Goal: Transaction & Acquisition: Purchase product/service

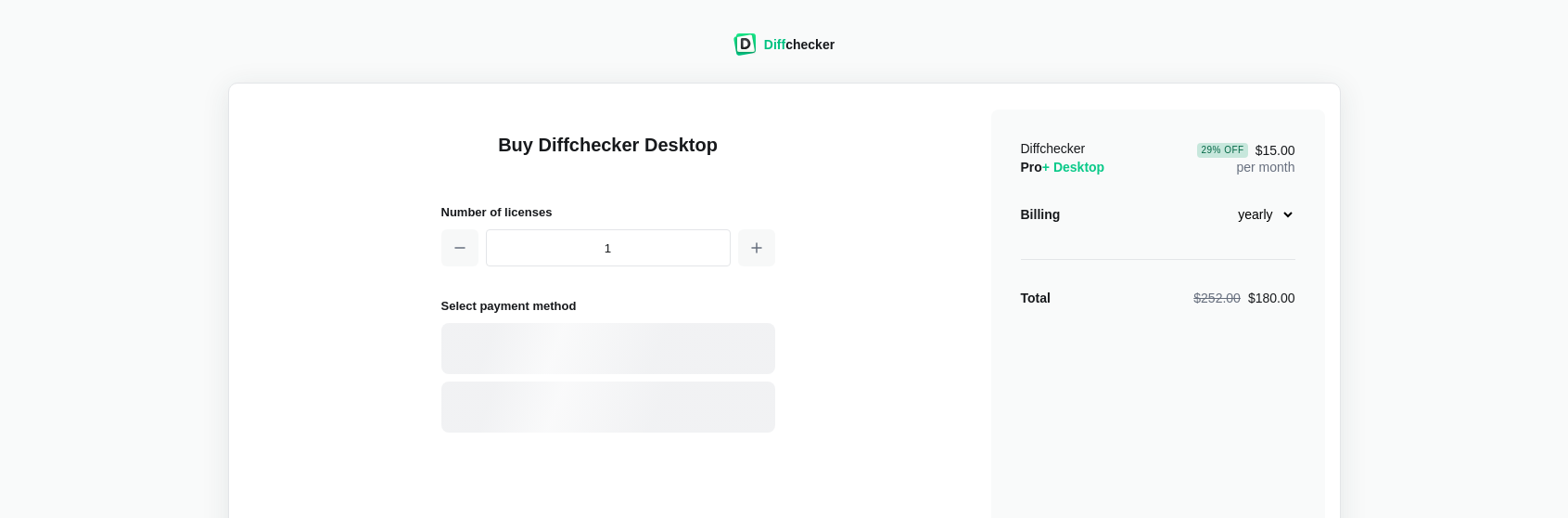
select select "desktop-yearly-180"
click at [1269, 211] on select "monthly yearly" at bounding box center [1255, 214] width 80 height 31
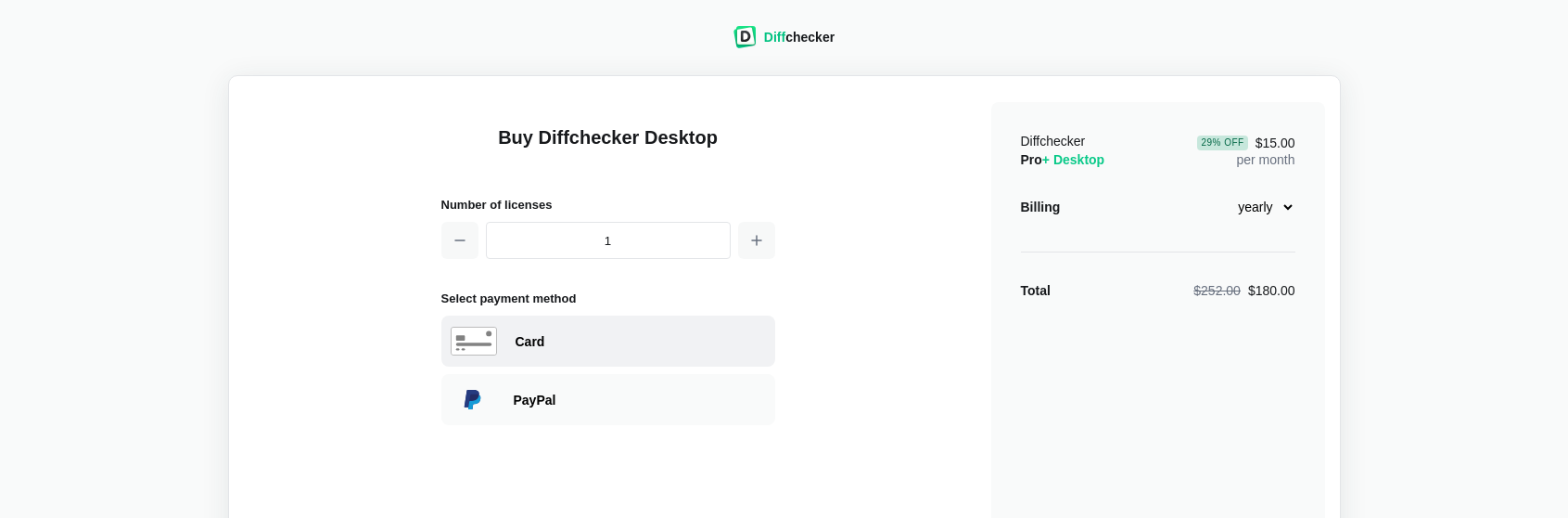
scroll to position [24, 0]
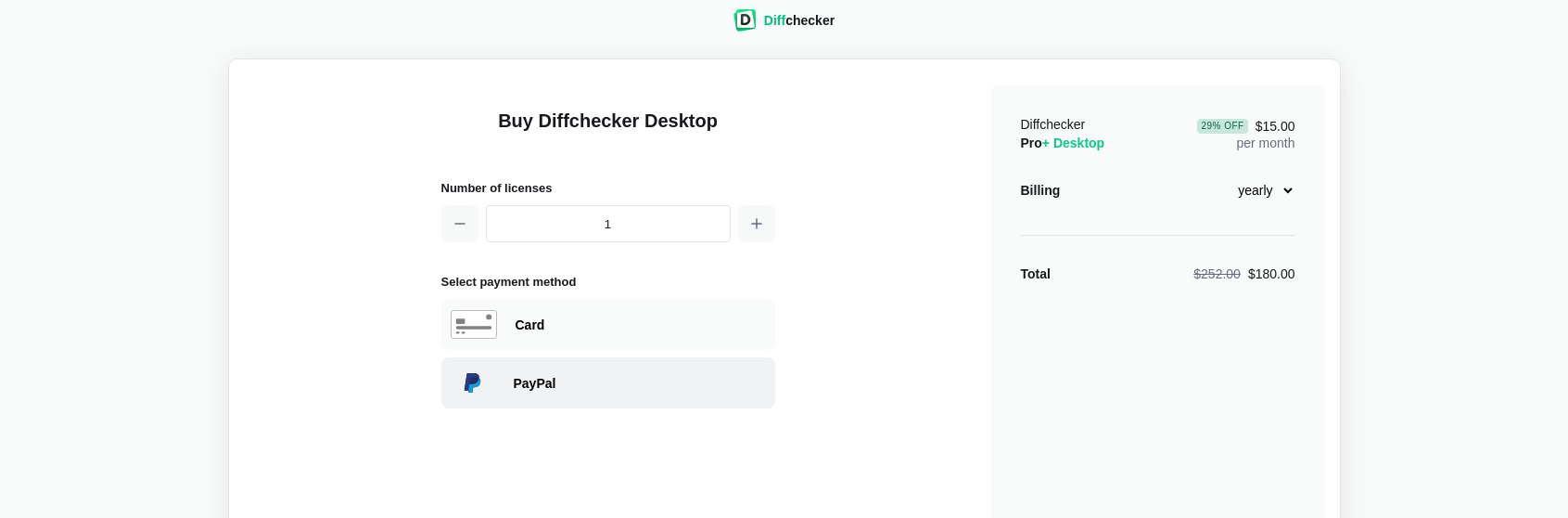
click at [591, 387] on div "PayPal" at bounding box center [640, 383] width 253 height 18
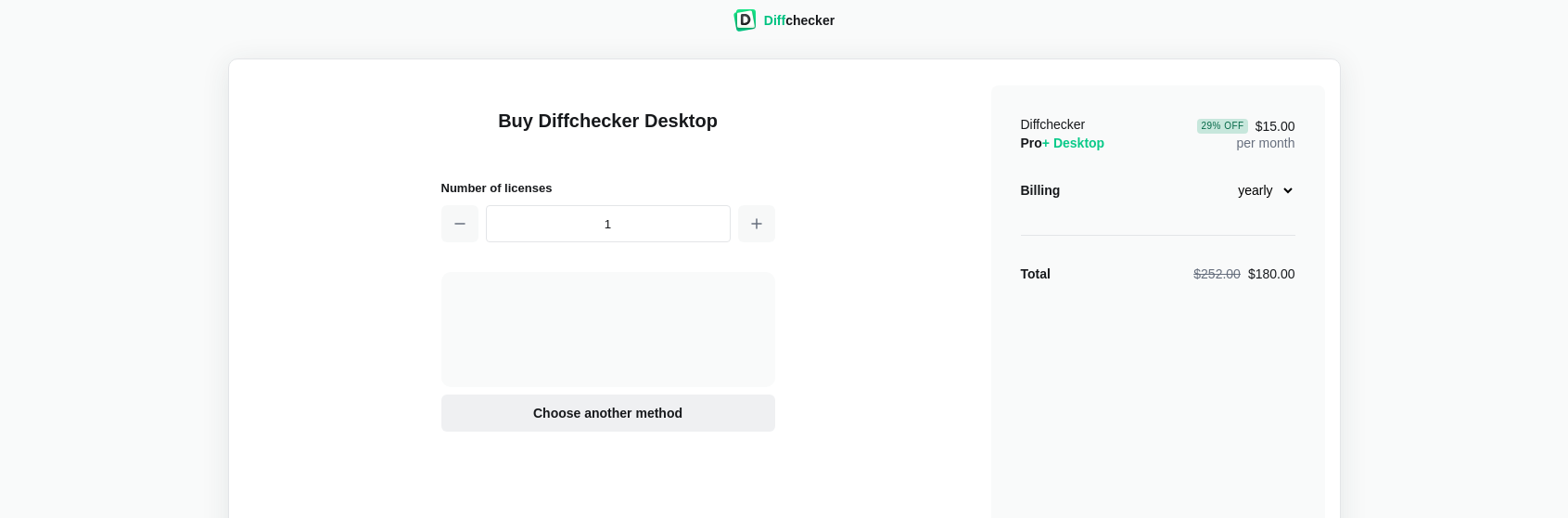
click at [583, 422] on span "Choose another method" at bounding box center [607, 412] width 156 height 18
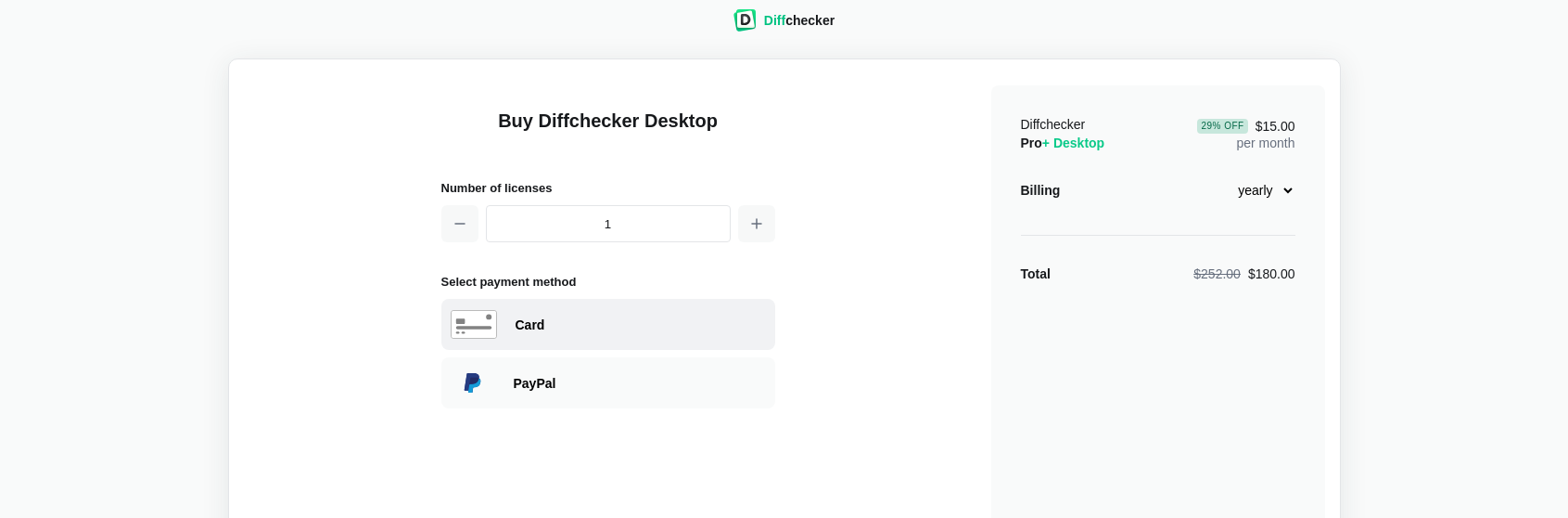
click at [565, 325] on div "Card" at bounding box center [641, 324] width 251 height 18
select select "[GEOGRAPHIC_DATA]"
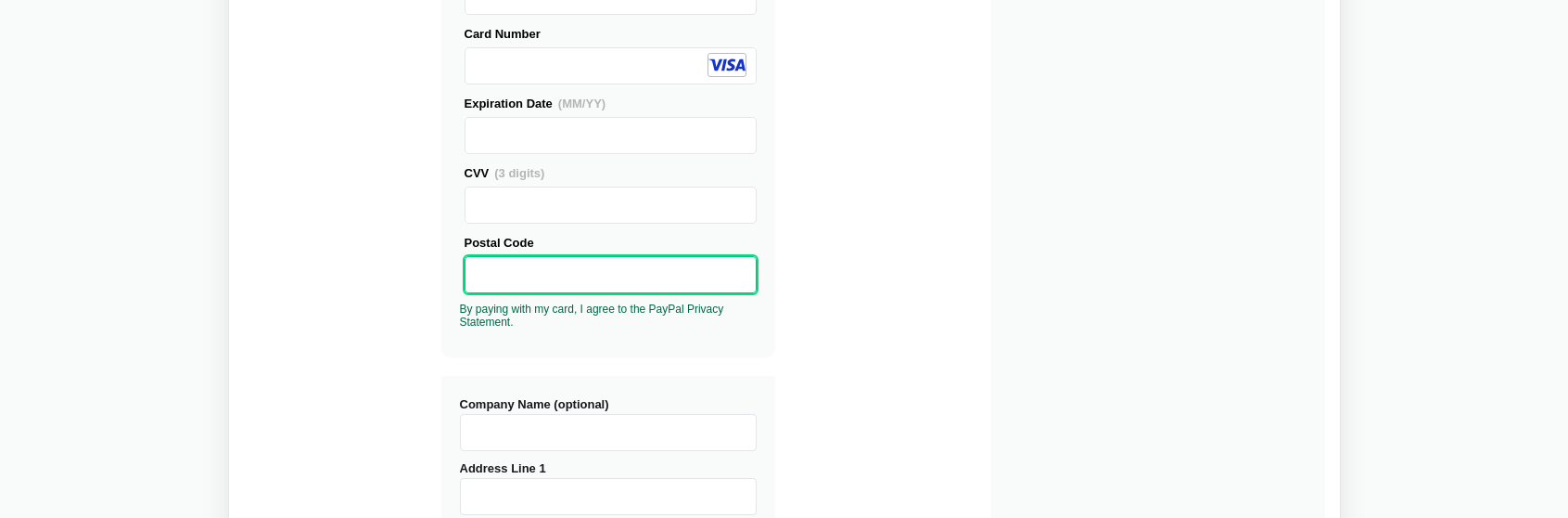
scroll to position [396, 0]
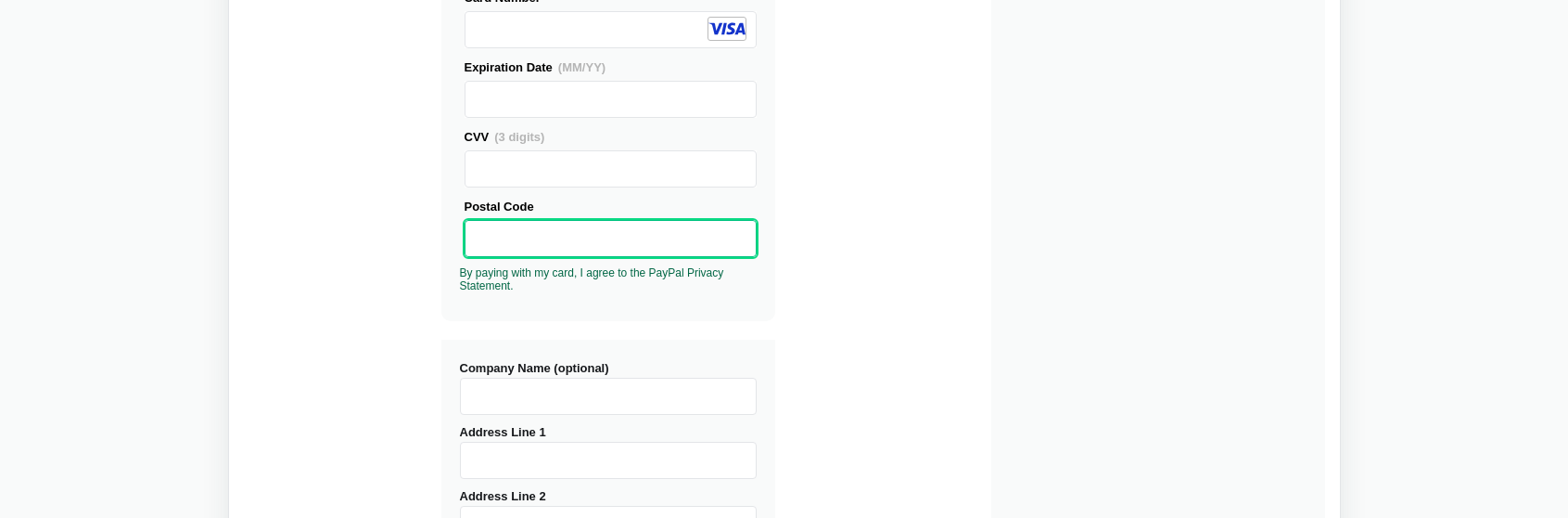
click at [623, 390] on input "Company Name (optional)" at bounding box center [607, 396] width 296 height 37
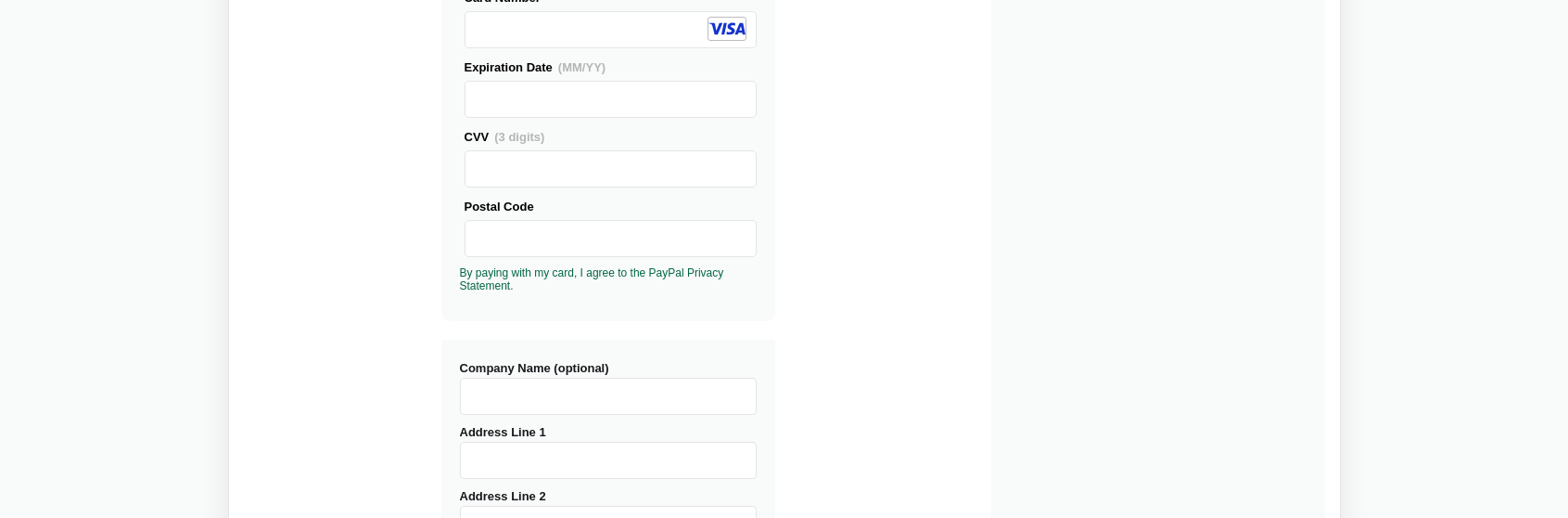
scroll to position [568, 0]
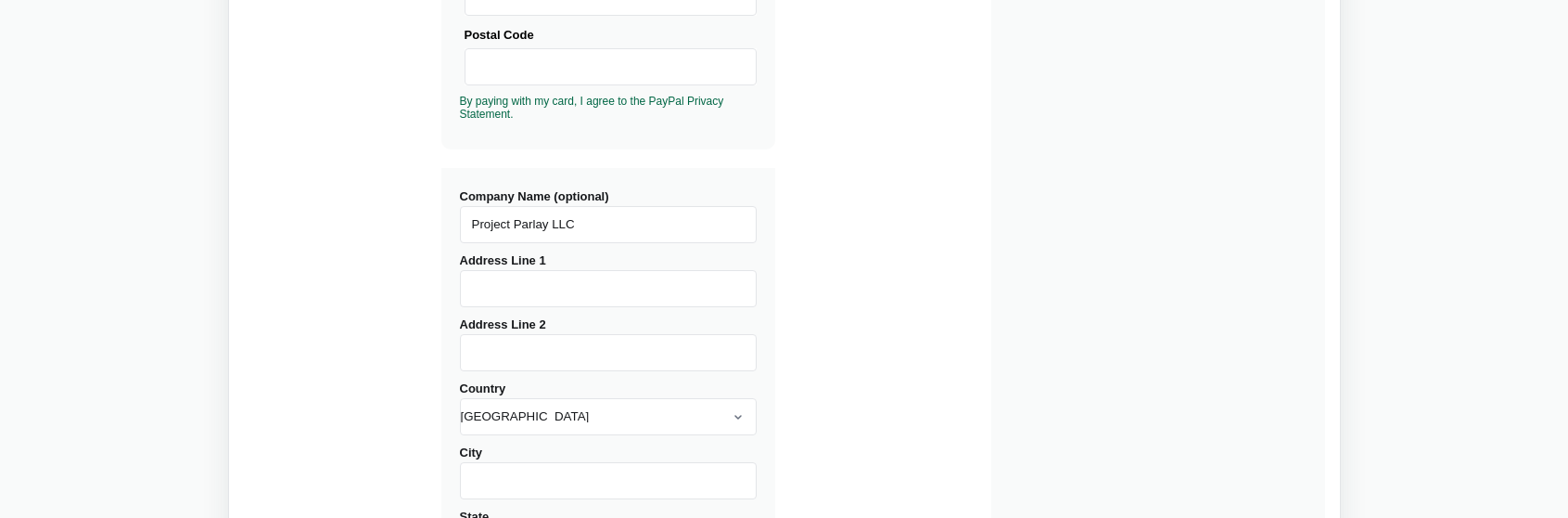
type input "Project Parlay LLC"
click at [723, 254] on div "Address Line 1" at bounding box center [607, 279] width 296 height 56
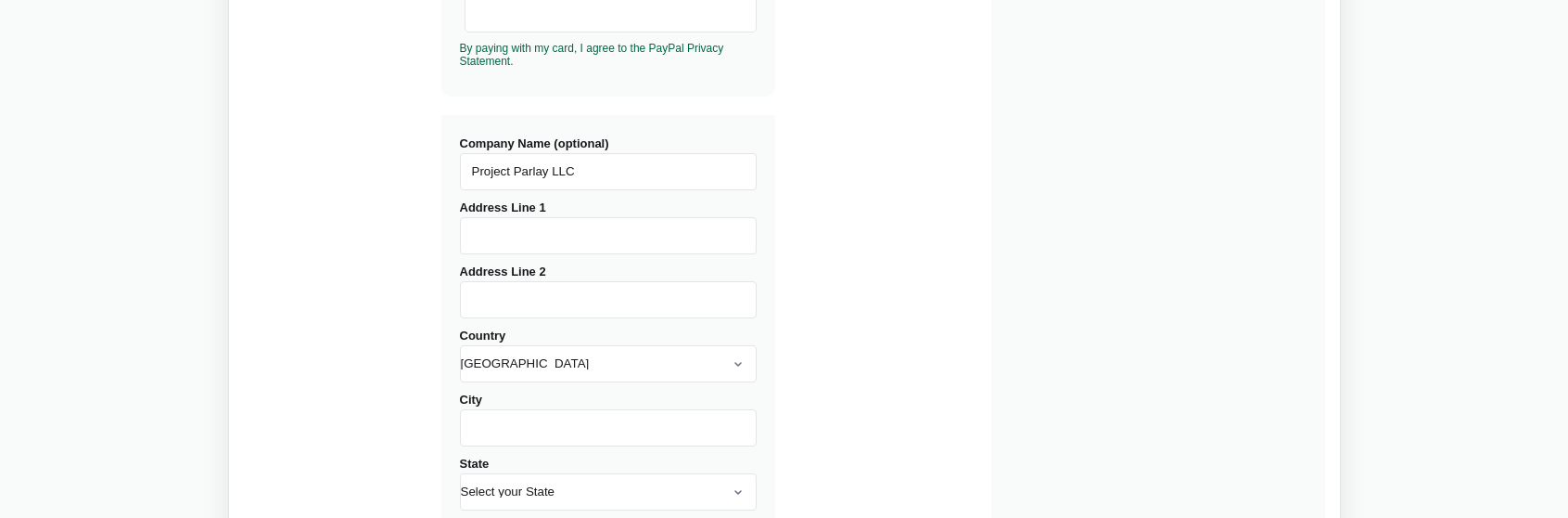
scroll to position [701, 0]
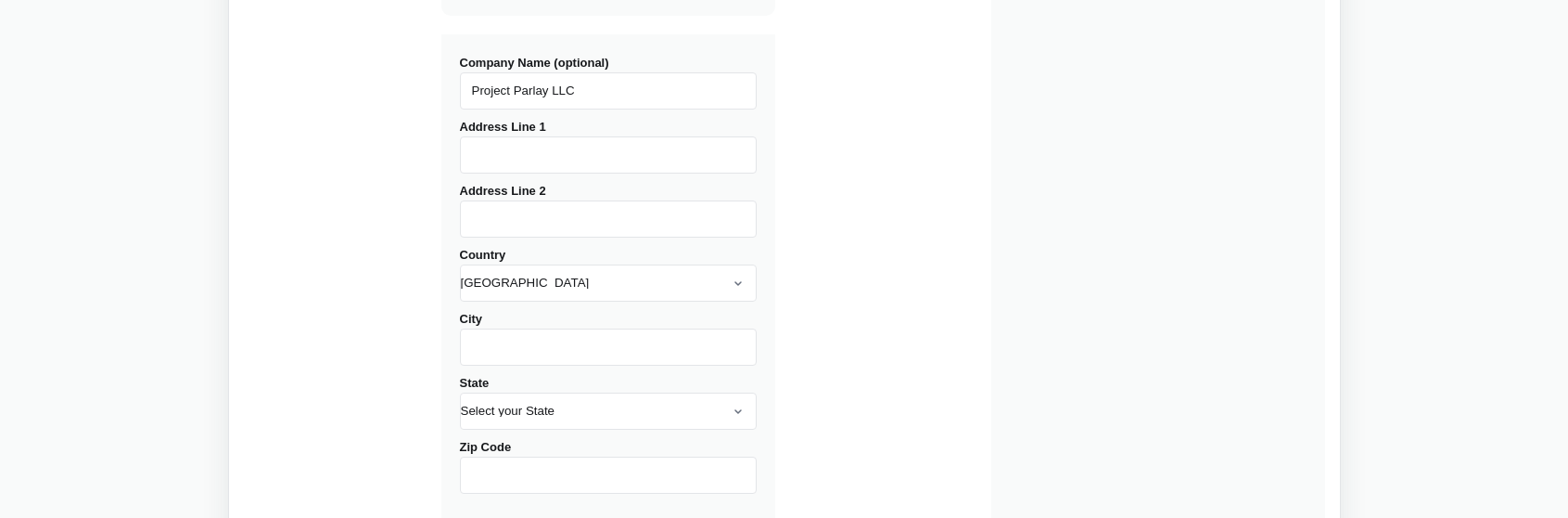
click at [543, 156] on input "Address Line 1" at bounding box center [607, 155] width 296 height 37
type input "[STREET_ADDRESS]"
type input "[GEOGRAPHIC_DATA]"
select select "CA"
type input "92663"
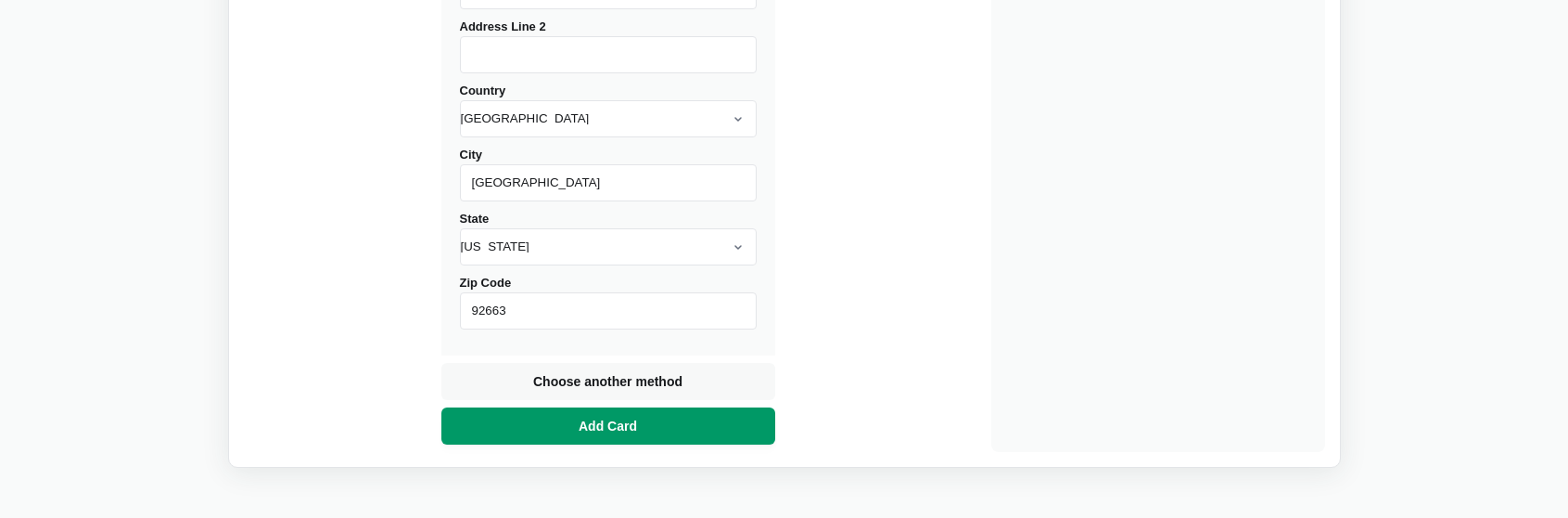
scroll to position [866, 0]
click at [551, 433] on button "Add Card" at bounding box center [608, 425] width 334 height 37
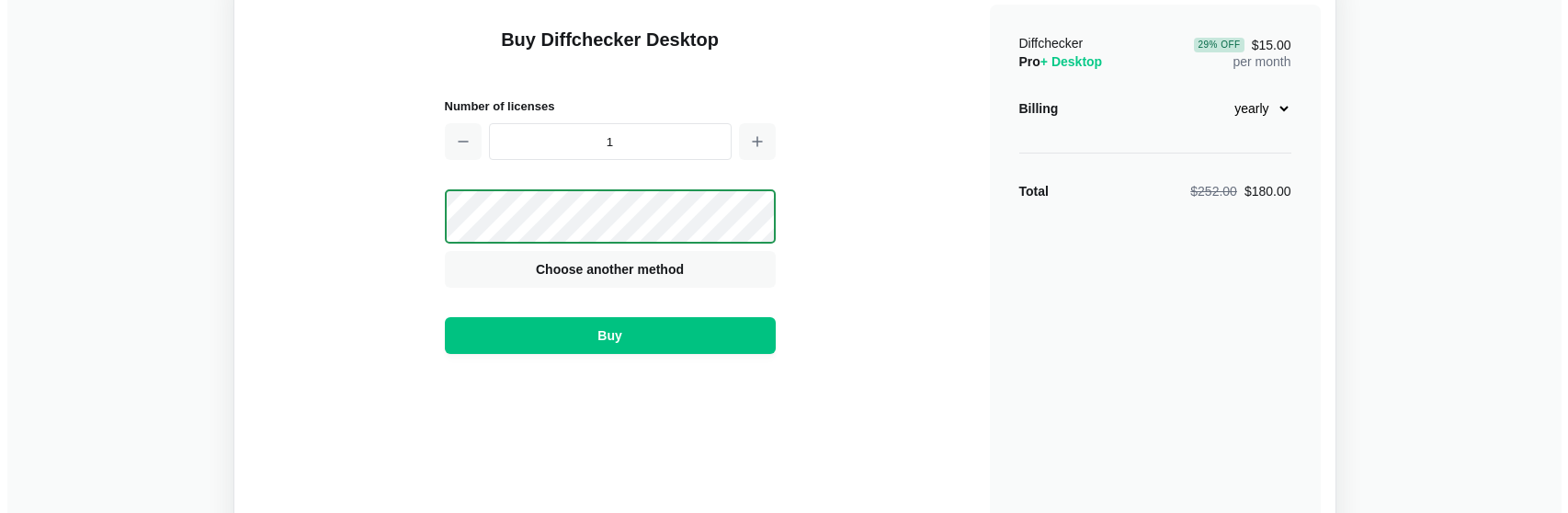
scroll to position [0, 0]
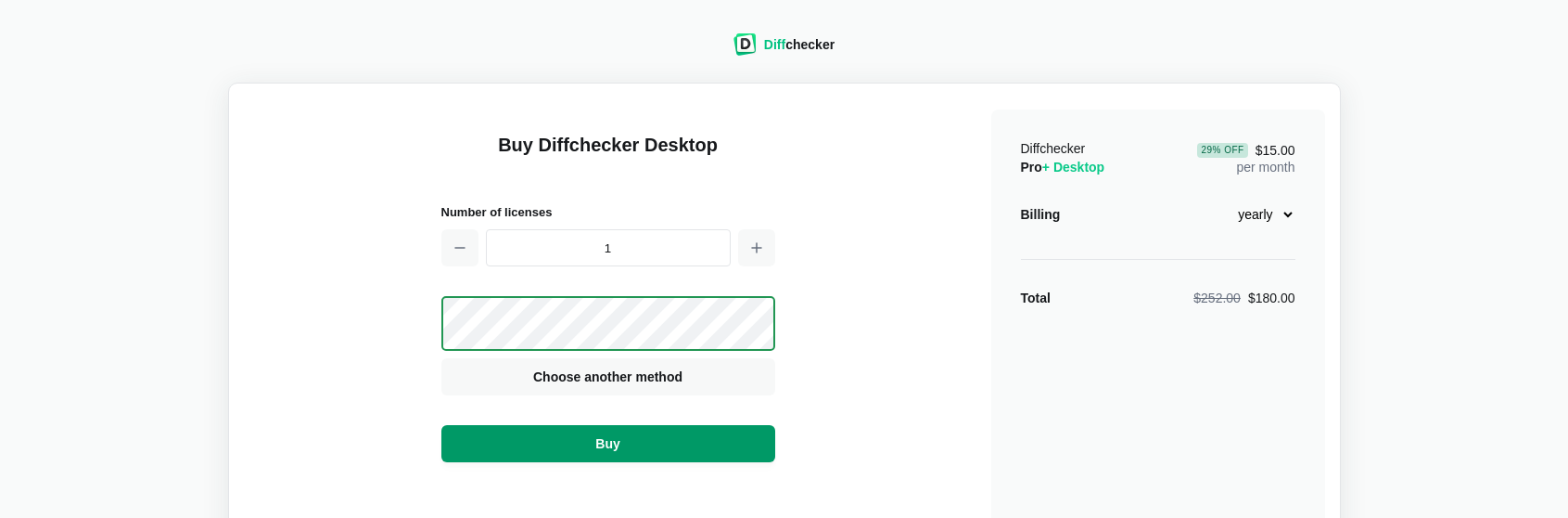
click at [596, 448] on span "Buy" at bounding box center [606, 443] width 31 height 18
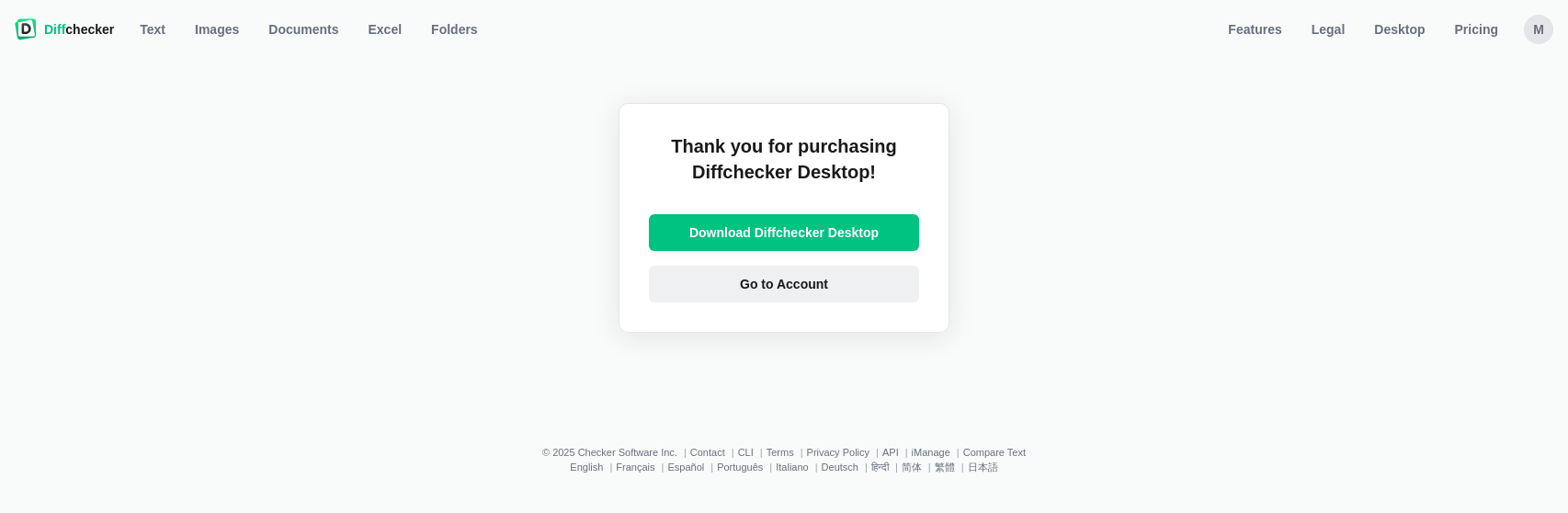
click at [755, 292] on span "Go to Account" at bounding box center [784, 283] width 95 height 18
